Goal: Use online tool/utility

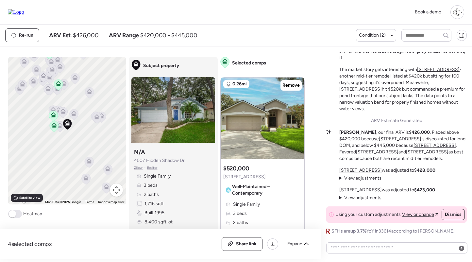
click at [58, 257] on div "4 selected comps All (4) ARV (4) As-is (0) Share link Expand" at bounding box center [160, 243] width 321 height 29
